Goal: Information Seeking & Learning: Learn about a topic

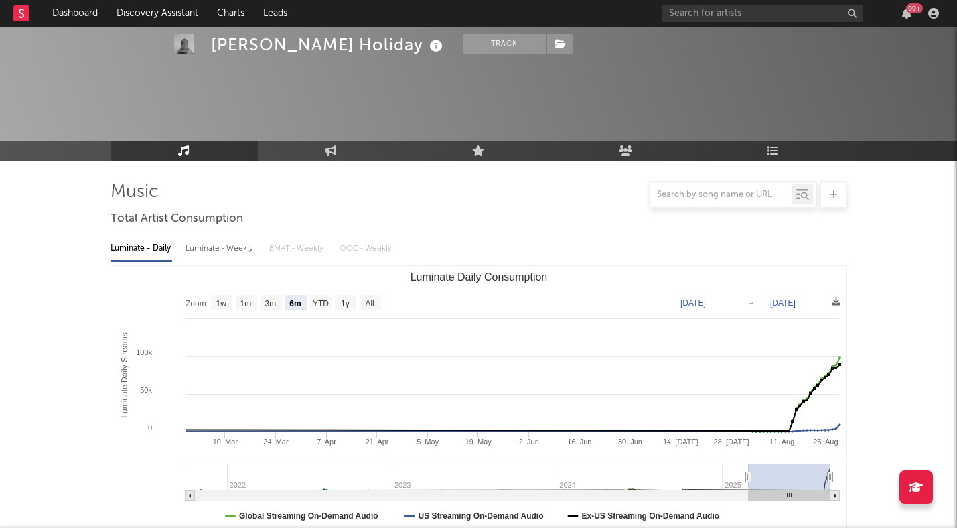
select select "6m"
select select "1w"
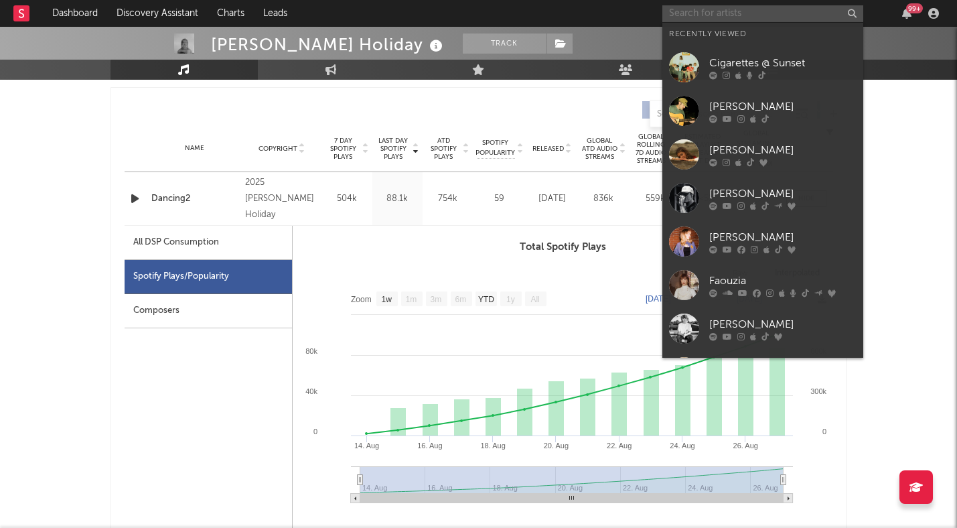
click at [750, 16] on input "text" at bounding box center [763, 13] width 201 height 17
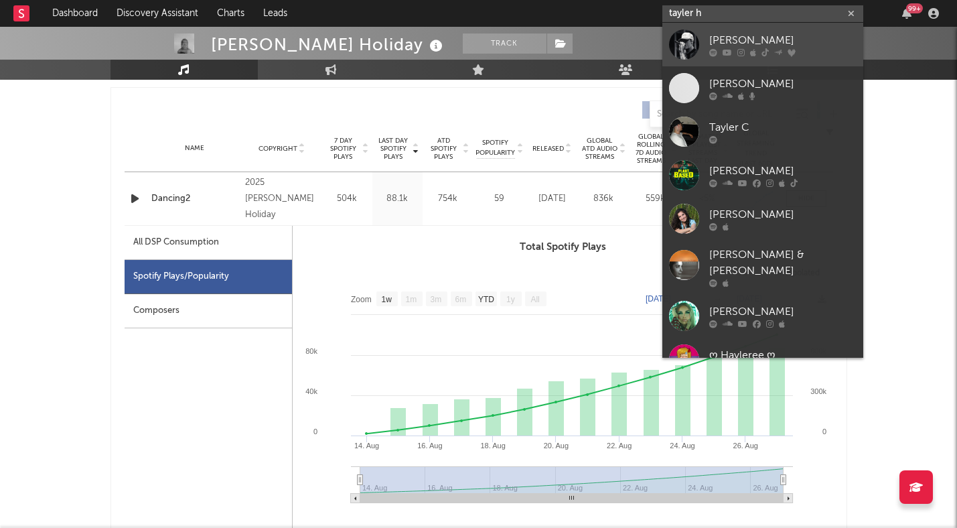
type input "tayler h"
click at [734, 39] on div "[PERSON_NAME]" at bounding box center [783, 40] width 147 height 16
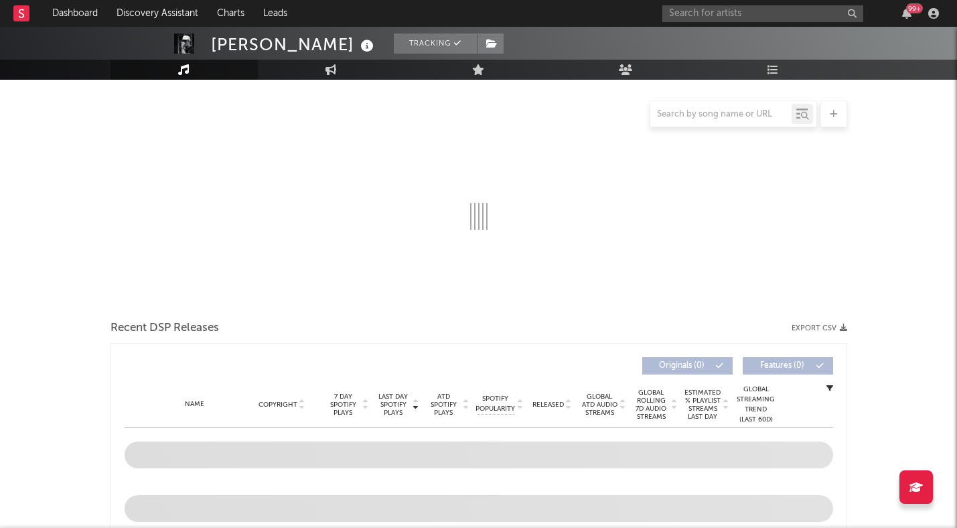
select select "6m"
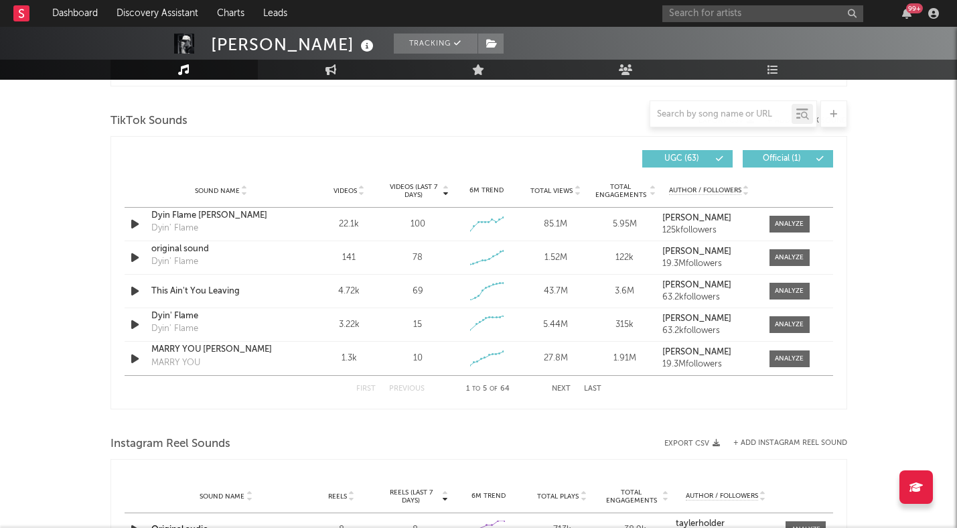
scroll to position [894, 0]
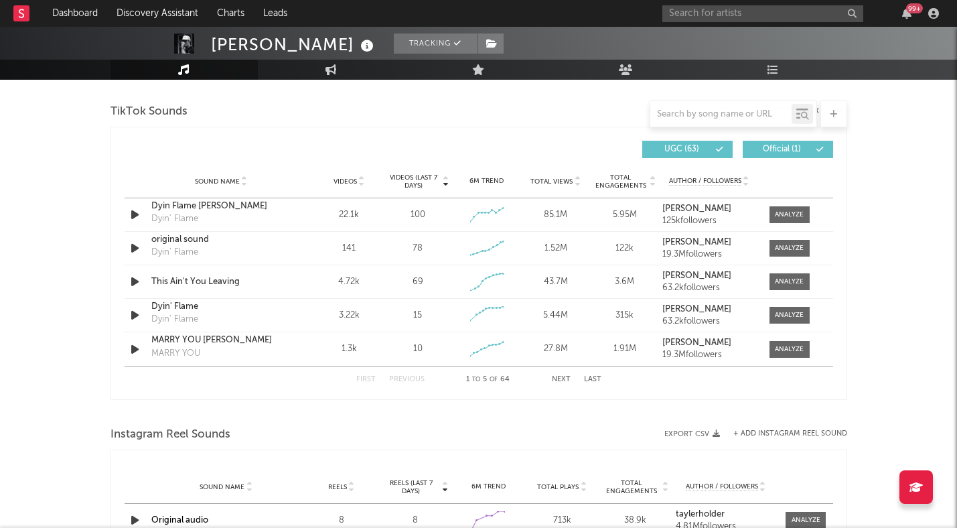
click at [591, 381] on button "Last" at bounding box center [592, 379] width 17 height 7
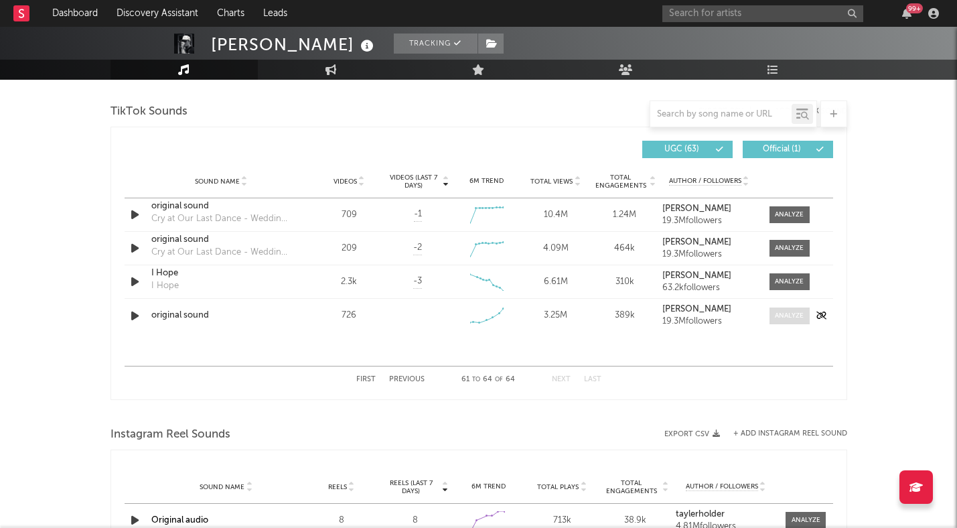
click at [791, 322] on span at bounding box center [790, 316] width 40 height 17
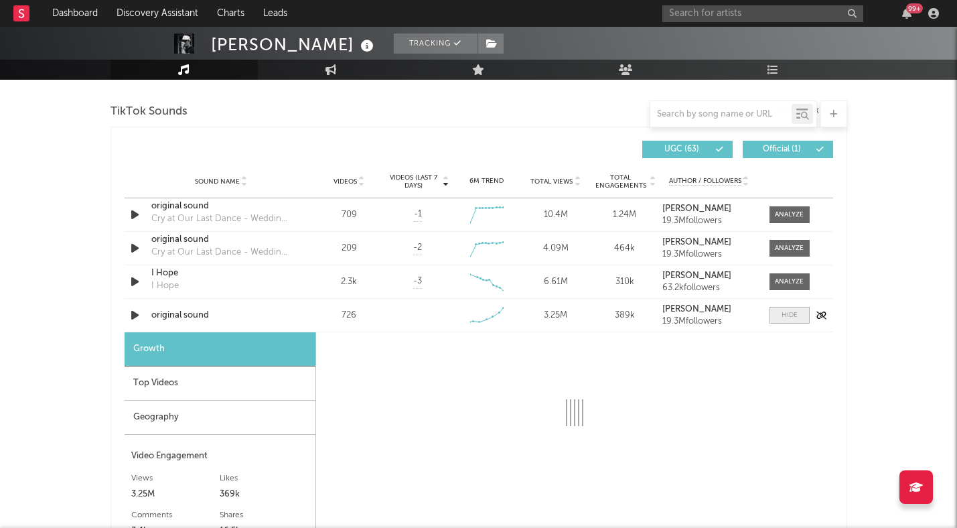
select select "1w"
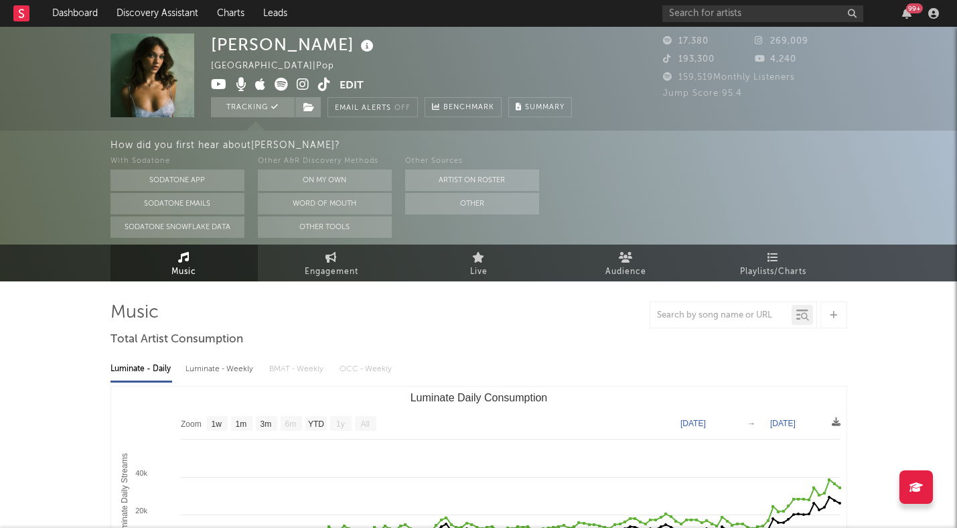
select select "1w"
